Goal: Transaction & Acquisition: Obtain resource

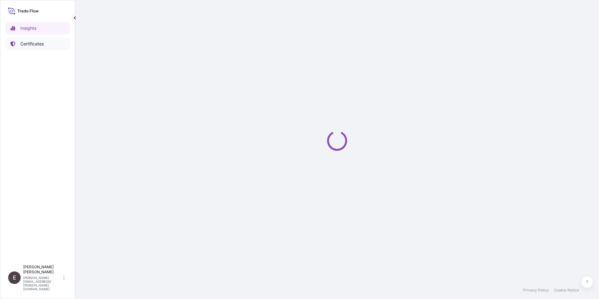
click at [31, 43] on p "Certificates" at bounding box center [31, 44] width 23 height 6
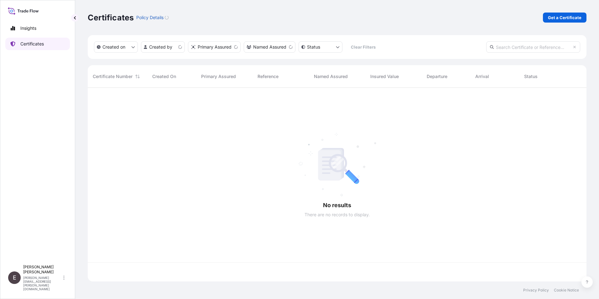
scroll to position [192, 494]
click at [160, 47] on html "Insights Certificates E Eunice Lau eunice.lau@lyondellbasell.com Certificates P…" at bounding box center [299, 149] width 599 height 299
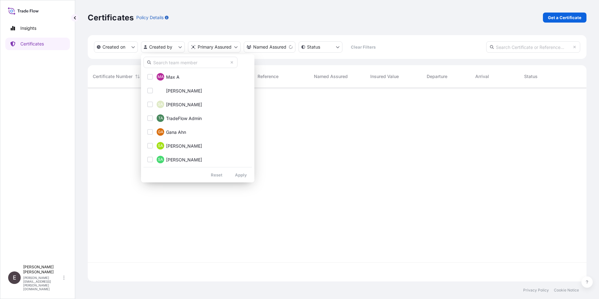
click at [168, 66] on input "text" at bounding box center [190, 62] width 94 height 11
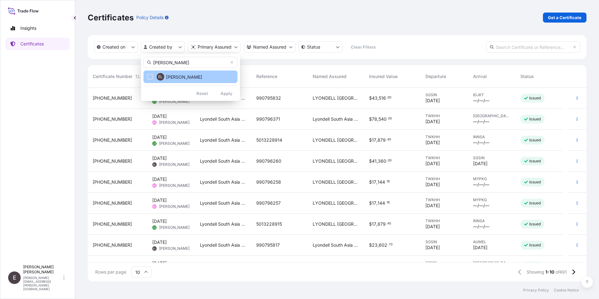
type input "eunice"
click at [155, 75] on button "EL Eunice Lau" at bounding box center [190, 76] width 94 height 13
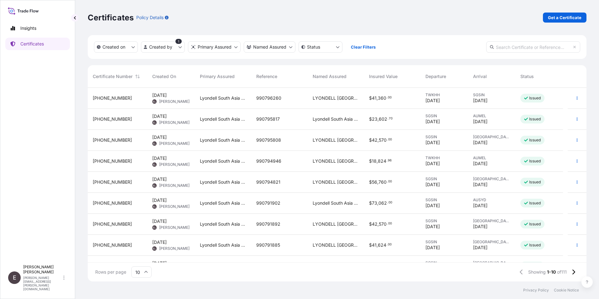
click at [144, 273] on icon at bounding box center [145, 272] width 3 height 2
click at [147, 255] on div "50" at bounding box center [141, 255] width 15 height 12
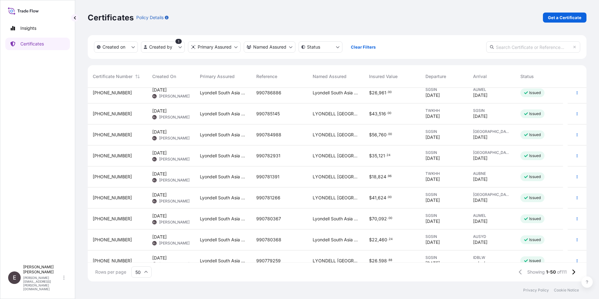
scroll to position [0, 0]
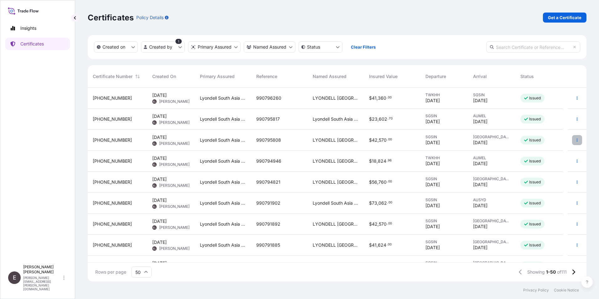
click at [575, 141] on icon "button" at bounding box center [577, 140] width 4 height 4
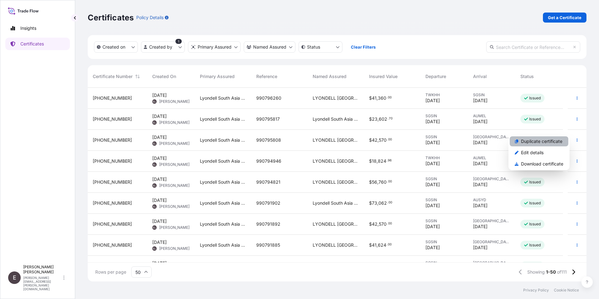
click at [546, 138] on p "Duplicate certificate" at bounding box center [541, 141] width 41 height 6
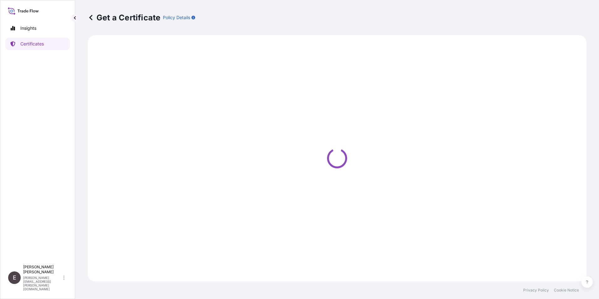
select select "Sea"
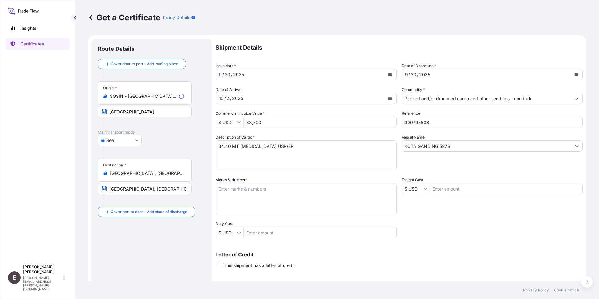
select select "32022"
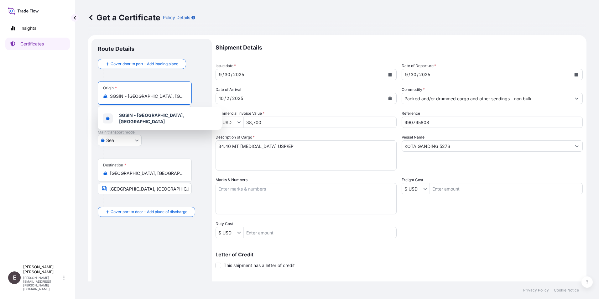
drag, startPoint x: 174, startPoint y: 97, endPoint x: 55, endPoint y: 96, distance: 119.0
click at [55, 96] on div "Insights Certificates E Eunice Lau eunice.lau@lyondellbasell.com Get a Certific…" at bounding box center [299, 149] width 599 height 299
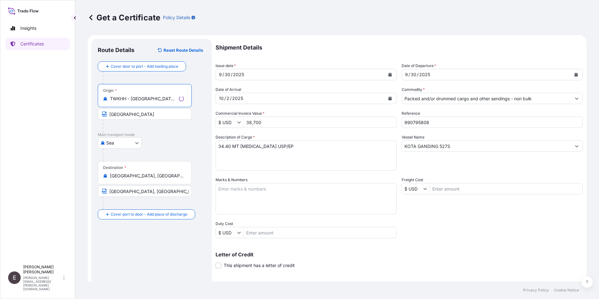
type input "TWKHH - Kaohsiung, Taiwan"
drag, startPoint x: 143, startPoint y: 114, endPoint x: 64, endPoint y: 108, distance: 78.9
click at [64, 108] on div "Insights Certificates E Eunice Lau eunice.lau@lyondellbasell.com Get a Certific…" at bounding box center [299, 149] width 599 height 299
type input "KAOHSIUNG, TAIWAN"
click at [387, 100] on button "Calendar" at bounding box center [390, 98] width 10 height 10
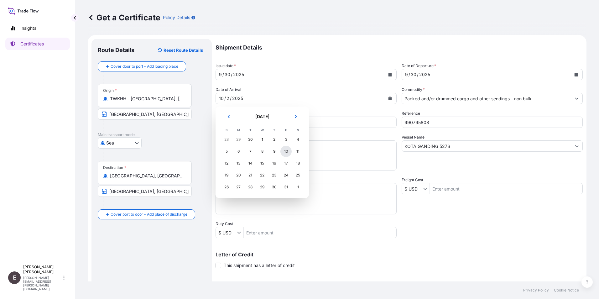
click at [288, 151] on div "10" at bounding box center [285, 151] width 11 height 11
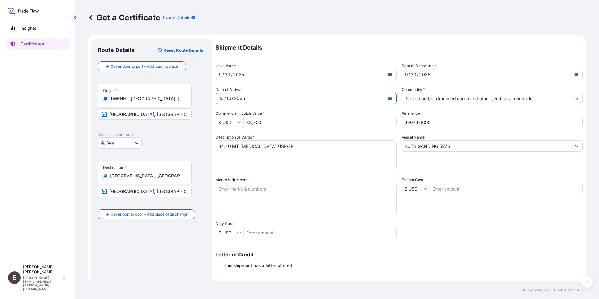
click at [575, 98] on icon "Show suggestions" at bounding box center [577, 98] width 4 height 4
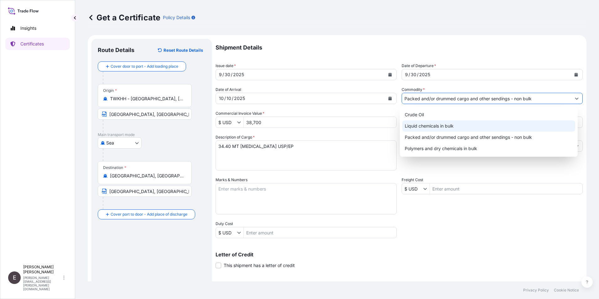
click at [458, 126] on div "Liquid chemicals in bulk" at bounding box center [488, 125] width 173 height 11
type input "Liquid chemicals in bulk"
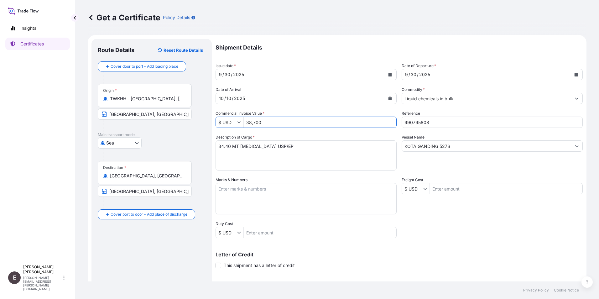
drag, startPoint x: 263, startPoint y: 121, endPoint x: 232, endPoint y: 123, distance: 31.1
click at [232, 123] on div "$ USD 38,700" at bounding box center [306, 122] width 181 height 11
type input "80,000"
drag, startPoint x: 413, startPoint y: 122, endPoint x: 482, endPoint y: 126, distance: 69.6
click at [482, 126] on input "990795808" at bounding box center [492, 122] width 181 height 11
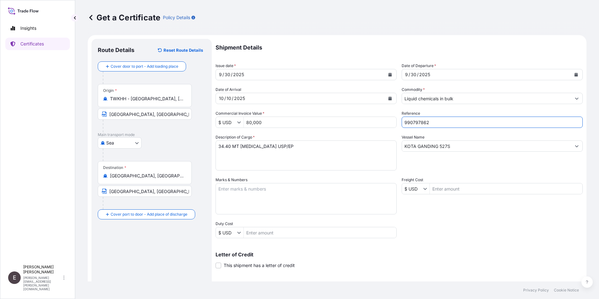
type input "990797862"
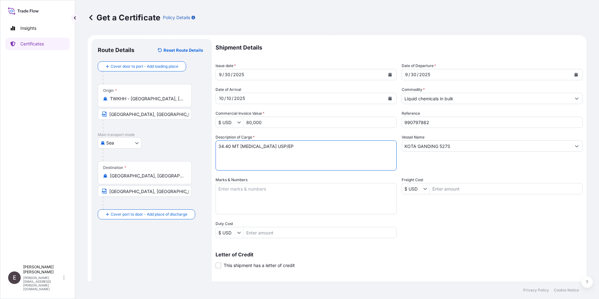
drag, startPoint x: 229, startPoint y: 147, endPoint x: 185, endPoint y: 132, distance: 46.7
click at [186, 146] on form "Route Details Reset Route Details Cover door to port - Add loading place Place …" at bounding box center [337, 197] width 499 height 324
type textarea "100 MT PROPYLENE GLYCOL INDUSTRIAL"
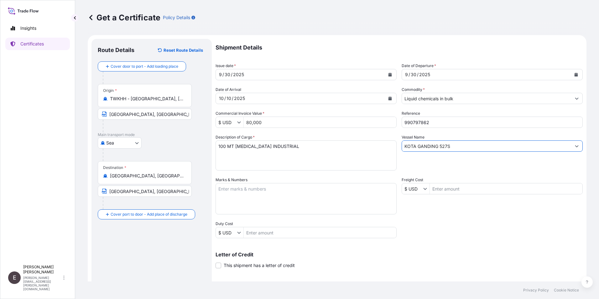
drag, startPoint x: 454, startPoint y: 149, endPoint x: 372, endPoint y: 136, distance: 82.5
click at [373, 137] on div "Shipment Details Issue date * 9 / 30 / 2025 Date of Departure * 9 / 30 / 2025 D…" at bounding box center [399, 188] width 367 height 299
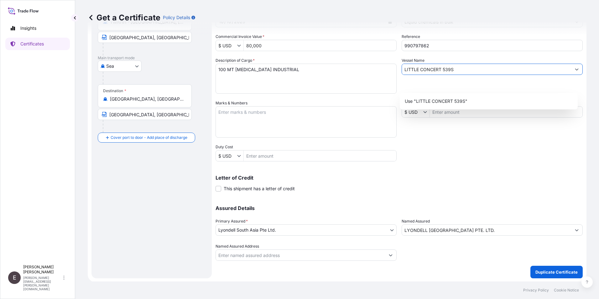
scroll to position [77, 0]
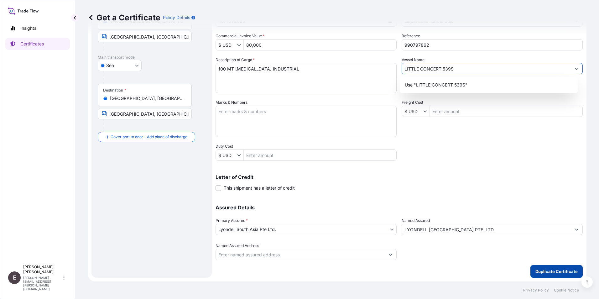
type input "LITTLE CONCERT 539S"
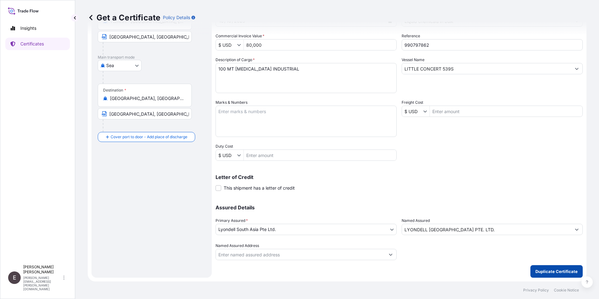
click at [552, 268] on button "Duplicate Certificate" at bounding box center [556, 271] width 52 height 13
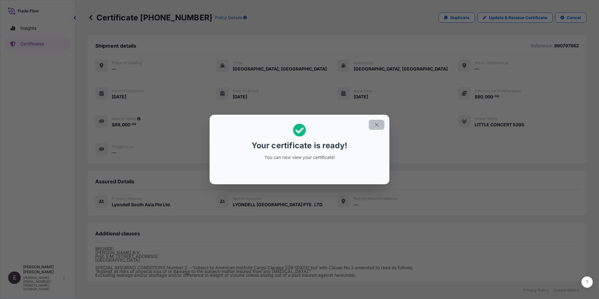
click at [375, 124] on icon "button" at bounding box center [377, 125] width 6 height 6
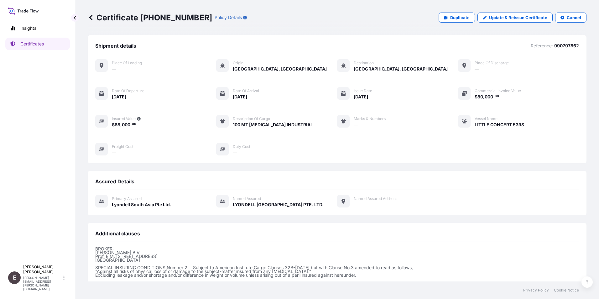
scroll to position [69, 0]
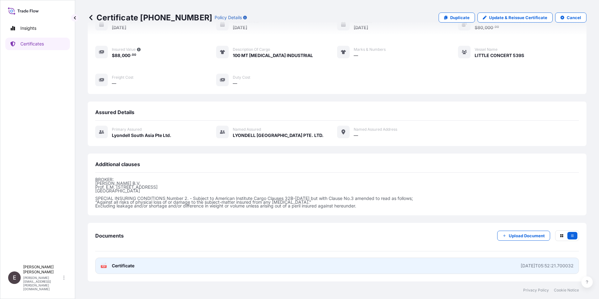
click at [118, 263] on span "Certificate" at bounding box center [123, 266] width 23 height 6
